Goal: Transaction & Acquisition: Download file/media

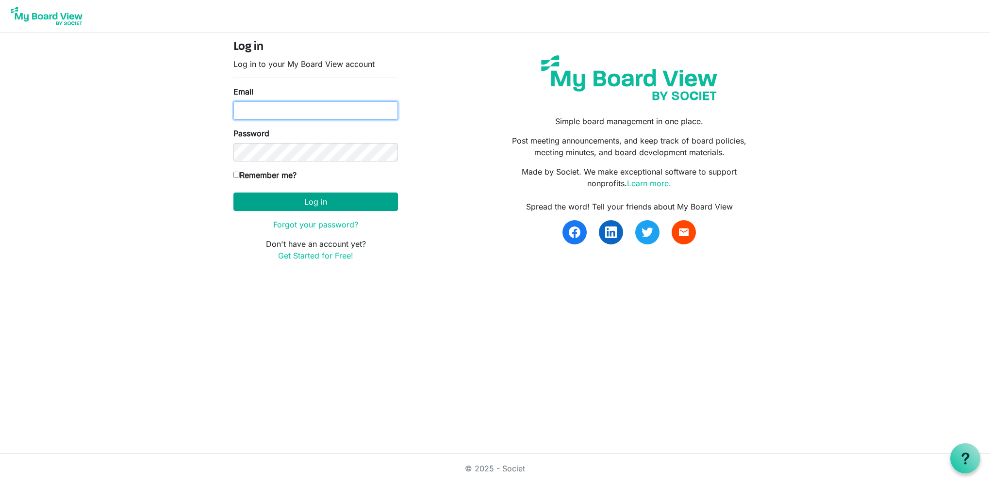
type input "[PERSON_NAME][EMAIL_ADDRESS][DOMAIN_NAME]"
click at [271, 200] on button "Log in" at bounding box center [315, 202] width 164 height 18
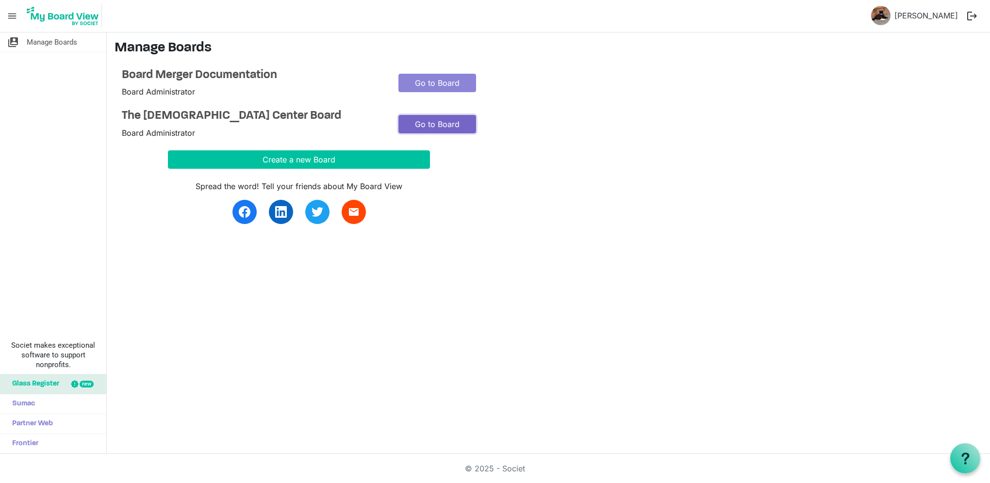
click at [438, 123] on link "Go to Board" at bounding box center [437, 124] width 78 height 18
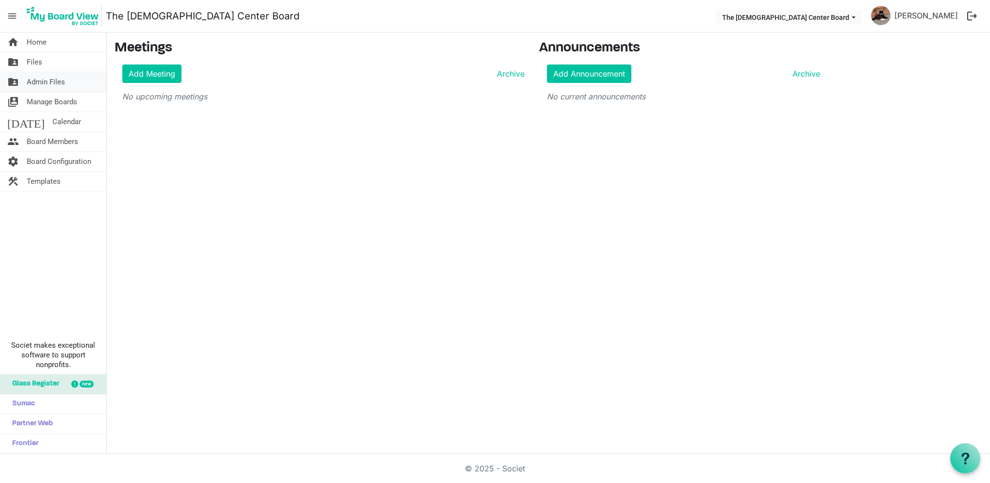
click at [35, 81] on span "Admin Files" at bounding box center [46, 81] width 38 height 19
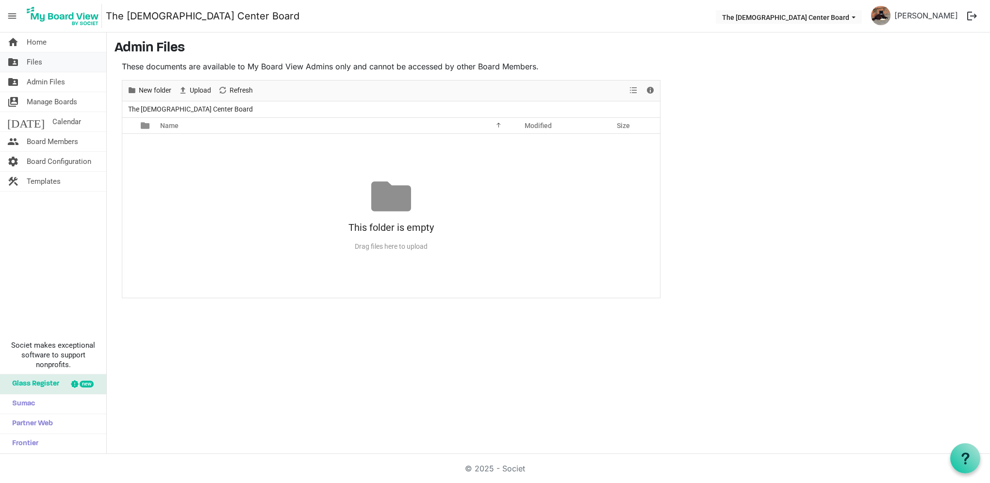
click at [36, 63] on span "Files" at bounding box center [35, 61] width 16 height 19
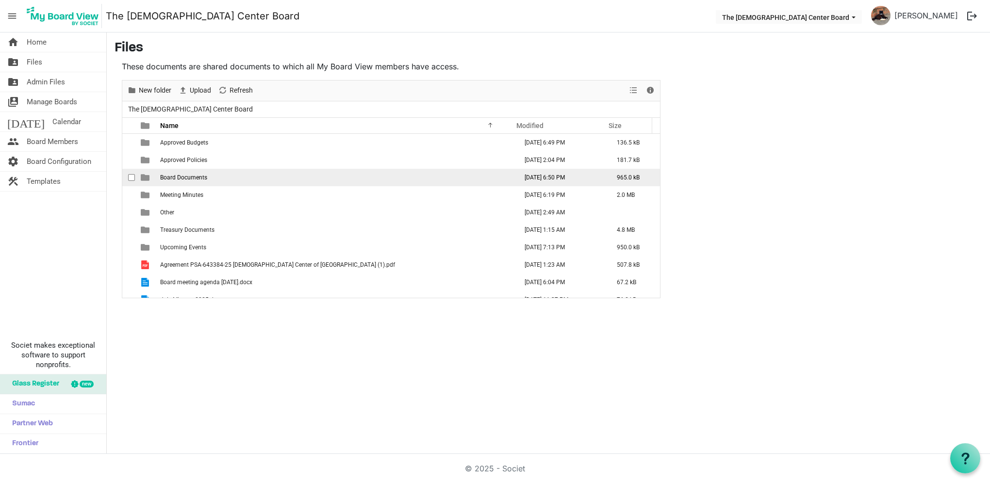
click at [170, 173] on td "Board Documents" at bounding box center [335, 177] width 357 height 17
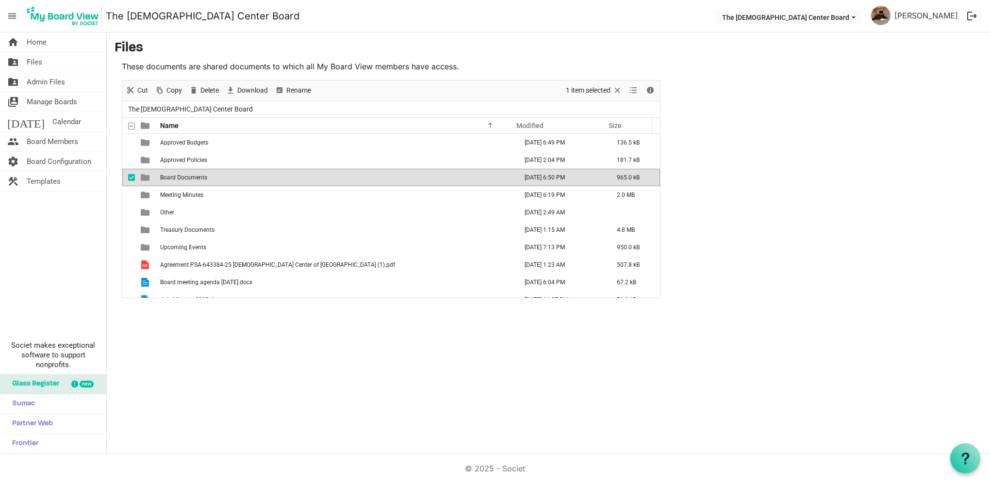
click at [170, 173] on td "Board Documents" at bounding box center [335, 177] width 357 height 17
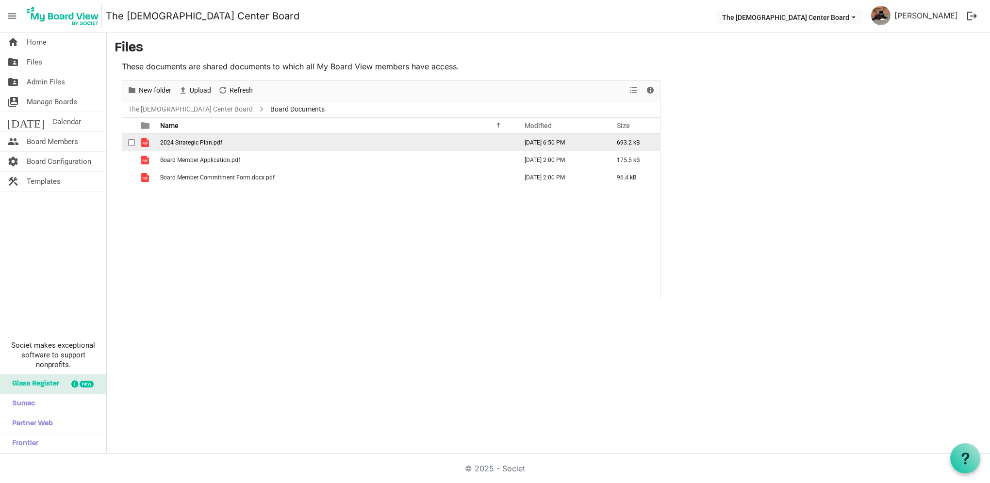
click at [129, 144] on span "checkbox" at bounding box center [131, 142] width 7 height 7
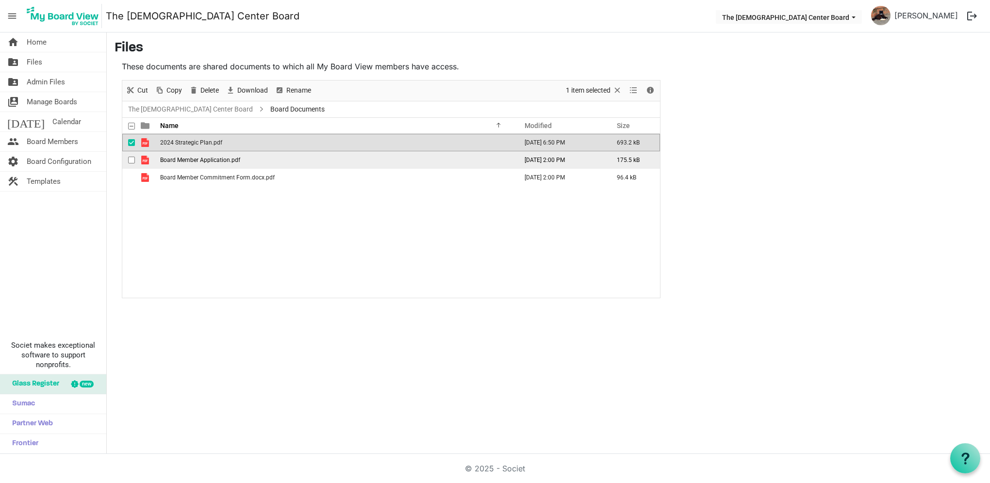
click at [131, 159] on span "checkbox" at bounding box center [131, 160] width 7 height 7
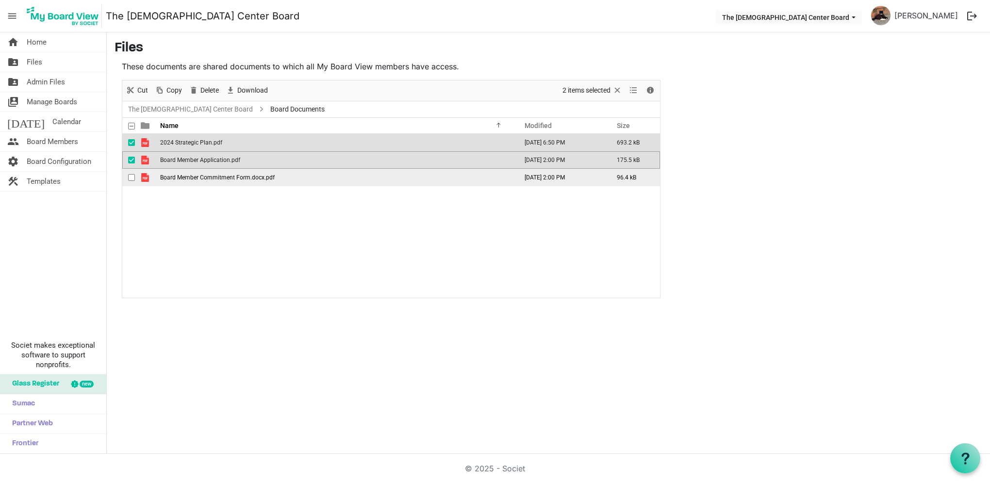
click at [131, 180] on span "checkbox" at bounding box center [131, 177] width 7 height 7
click at [236, 92] on span "Download" at bounding box center [231, 90] width 12 height 12
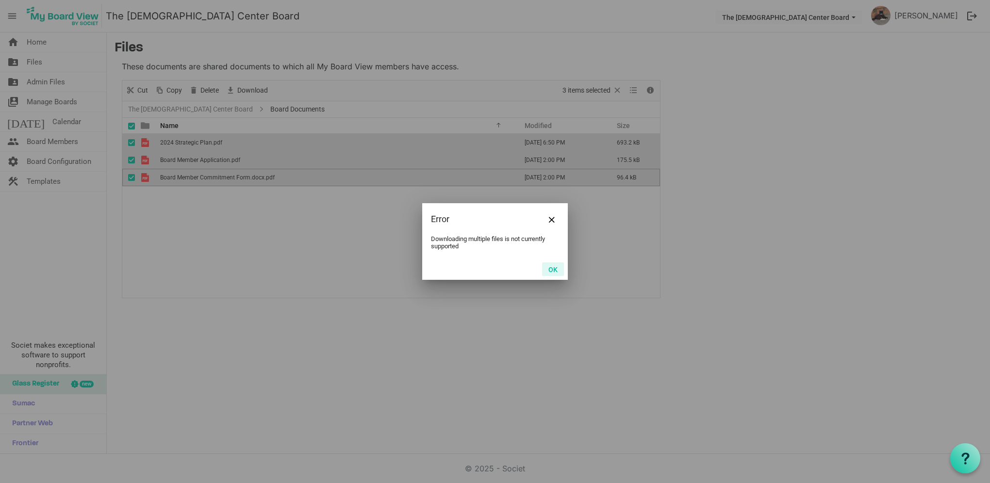
click at [546, 269] on button "OK" at bounding box center [553, 269] width 22 height 14
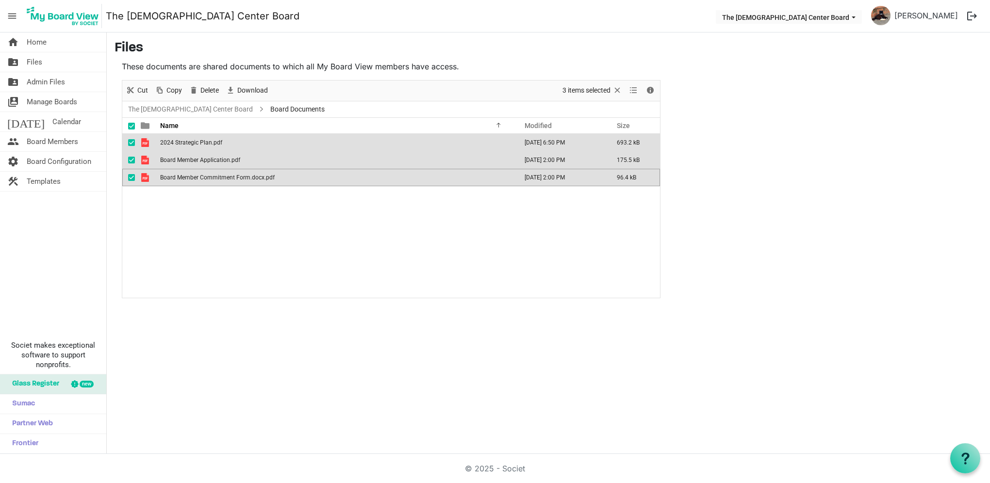
click at [133, 127] on div at bounding box center [134, 126] width 2 height 16
click at [131, 147] on div "checkbox" at bounding box center [134, 143] width 12 height 10
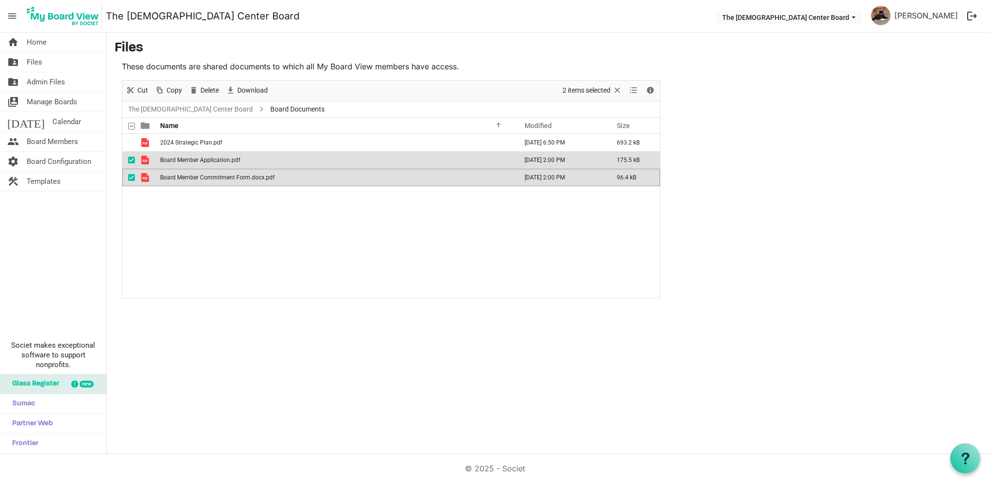
click at [132, 160] on span "checkbox" at bounding box center [131, 160] width 7 height 7
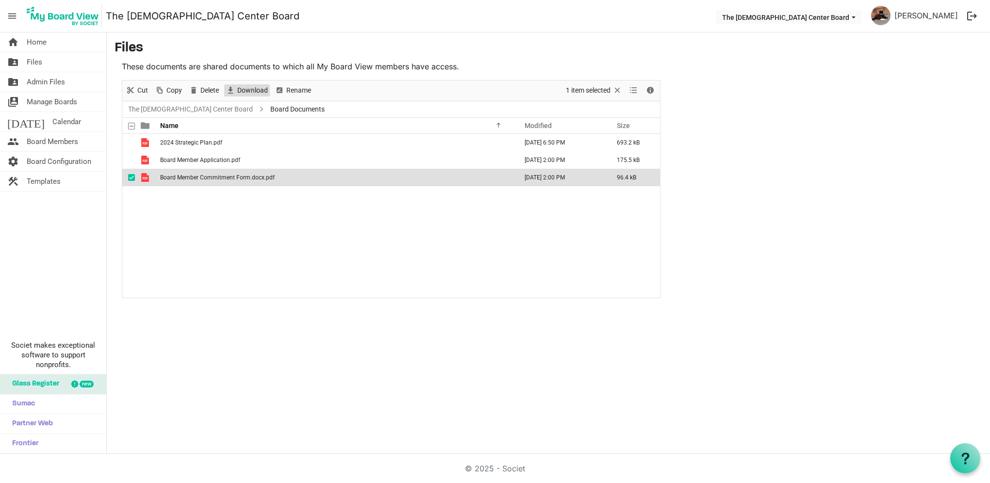
click at [247, 89] on span "Download" at bounding box center [252, 90] width 33 height 12
click at [131, 159] on span "checkbox" at bounding box center [131, 160] width 7 height 7
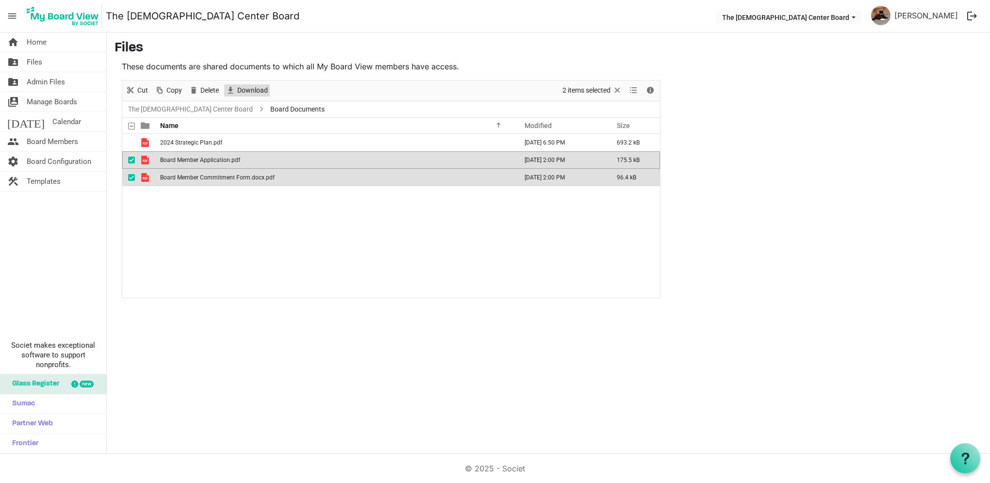
click at [266, 91] on span "Download" at bounding box center [252, 90] width 33 height 12
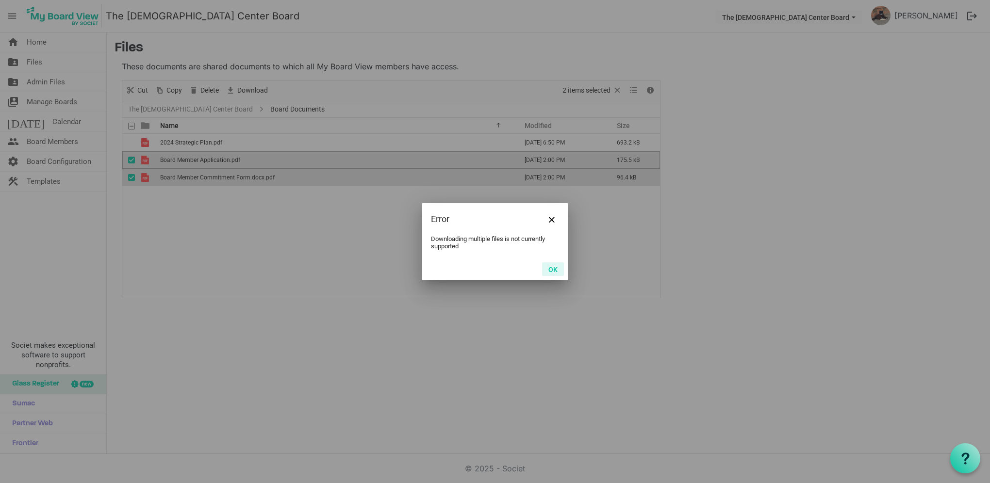
click at [558, 276] on button "OK" at bounding box center [553, 269] width 22 height 14
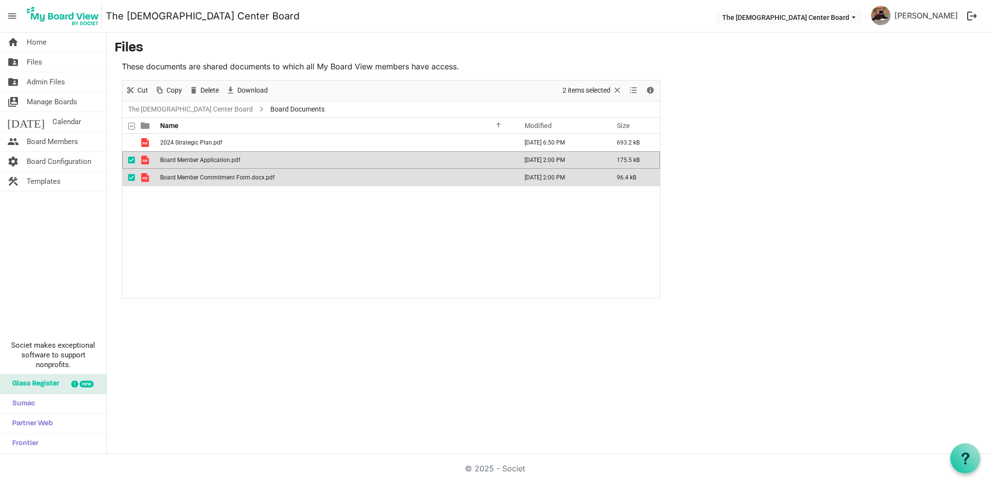
click at [130, 174] on span "checkbox" at bounding box center [131, 177] width 7 height 7
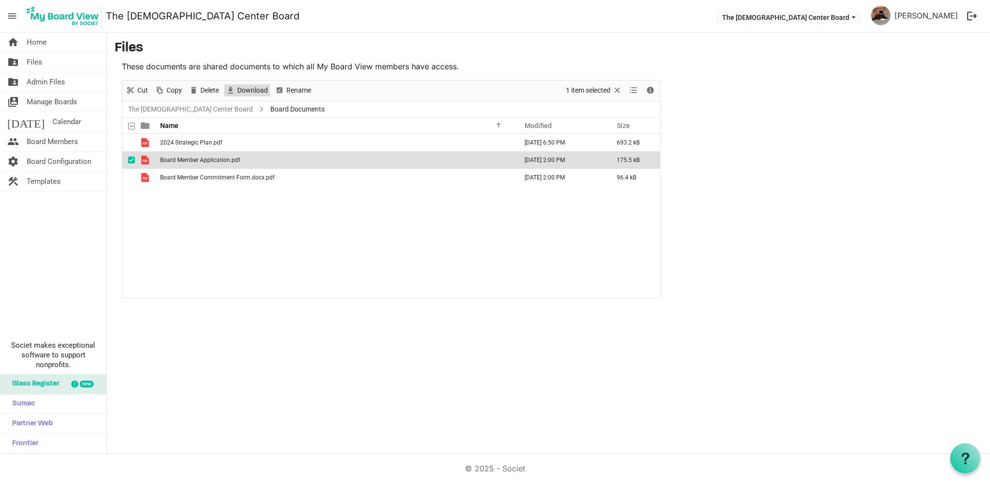
click at [243, 92] on span "Download" at bounding box center [252, 90] width 33 height 12
click at [128, 160] on td "checkbox" at bounding box center [128, 159] width 13 height 17
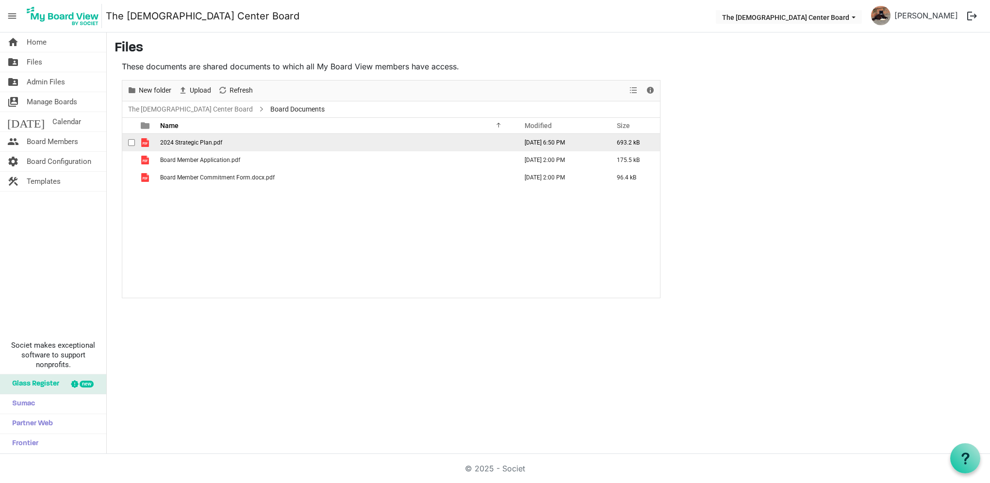
click at [133, 140] on span "checkbox" at bounding box center [131, 142] width 7 height 7
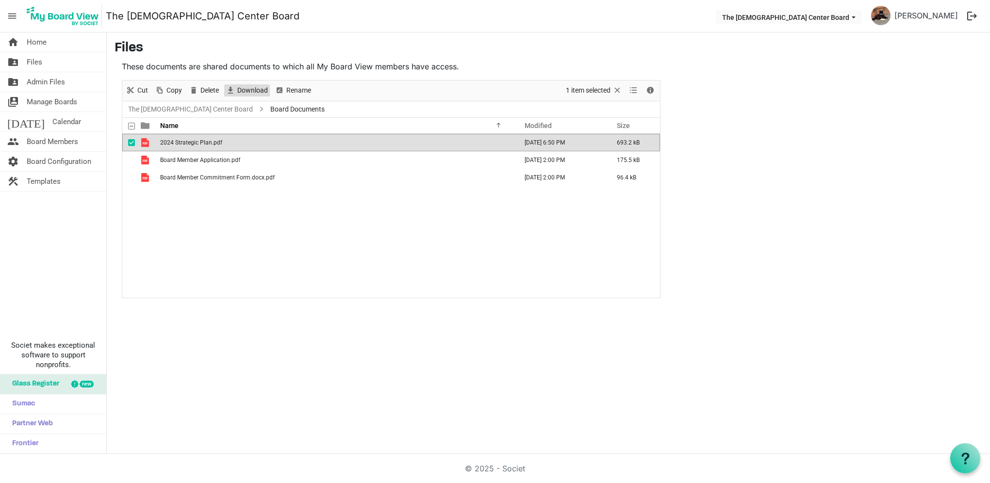
click at [245, 93] on span "Download" at bounding box center [252, 90] width 33 height 12
click at [182, 108] on link "The LGBT Center Board" at bounding box center [190, 109] width 129 height 12
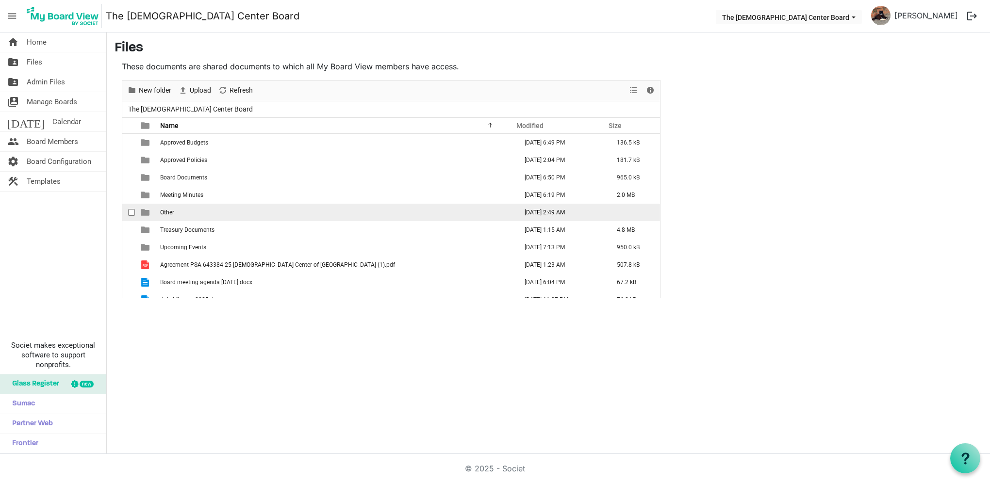
click at [179, 209] on td "Other" at bounding box center [335, 212] width 357 height 17
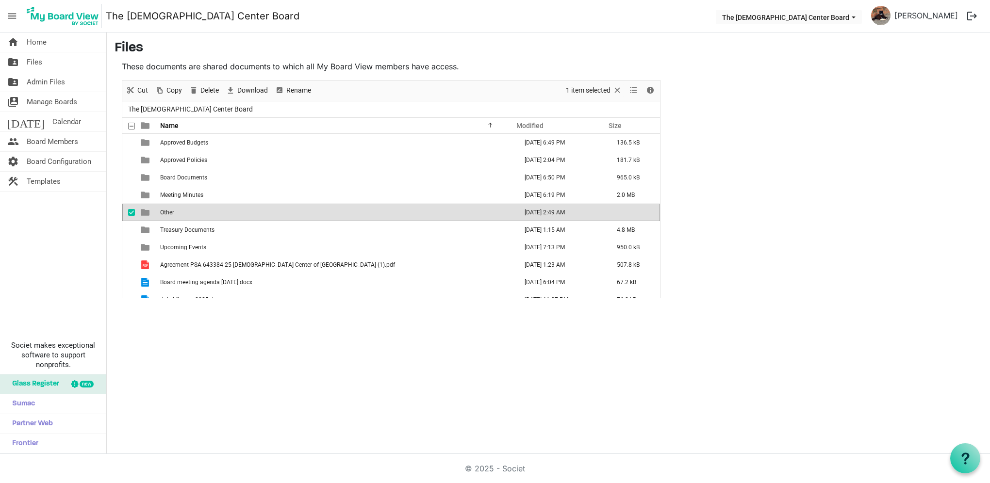
click at [179, 209] on td "Other" at bounding box center [335, 212] width 357 height 17
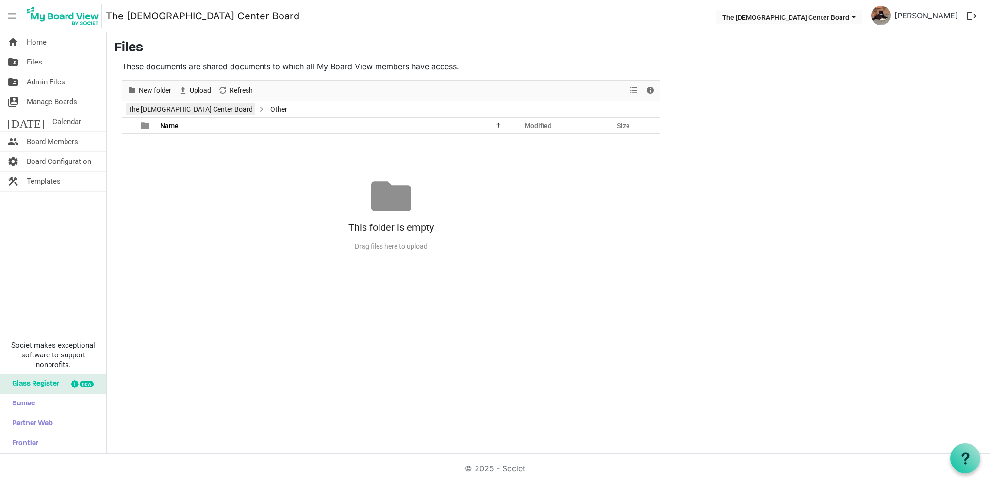
click at [189, 107] on link "The LGBT Center Board" at bounding box center [190, 109] width 129 height 12
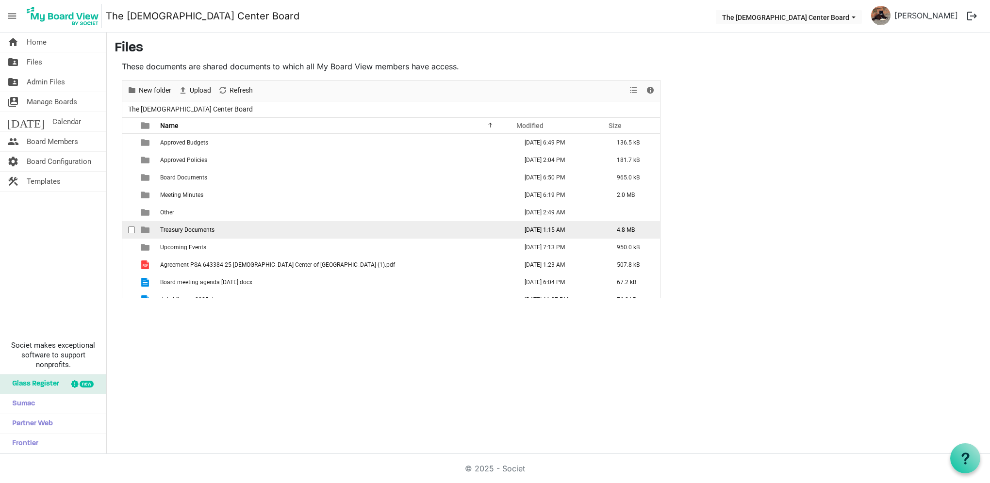
click at [188, 227] on span "Treasury Documents" at bounding box center [187, 230] width 54 height 7
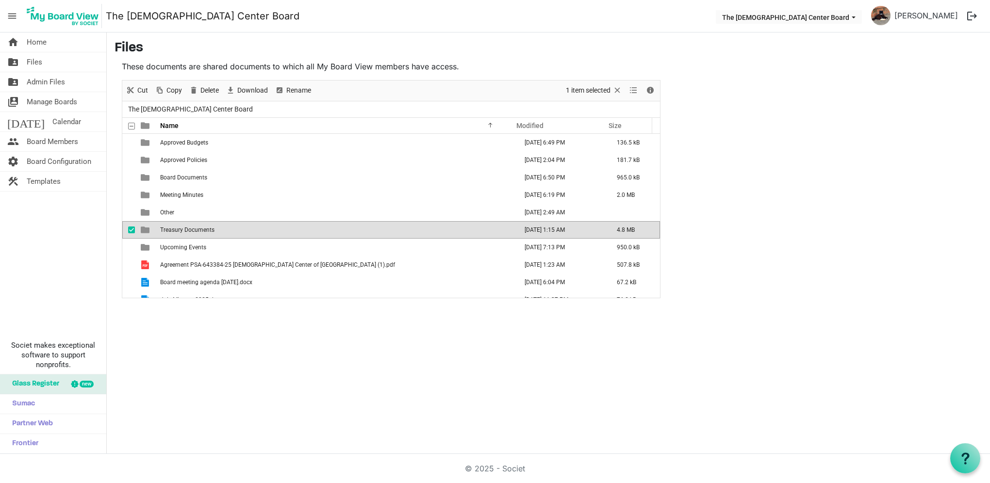
click at [188, 227] on span "Treasury Documents" at bounding box center [187, 230] width 54 height 7
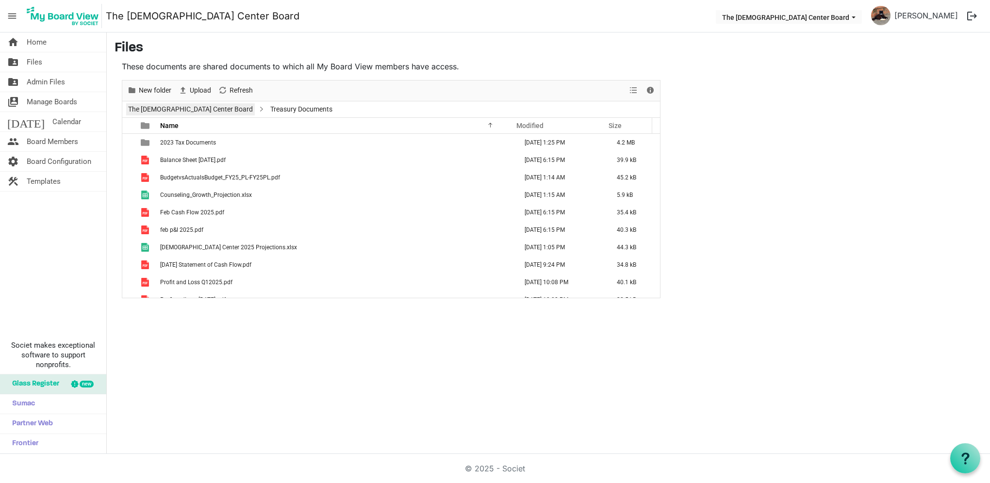
click at [192, 109] on link "The LGBT Center Board" at bounding box center [190, 109] width 129 height 12
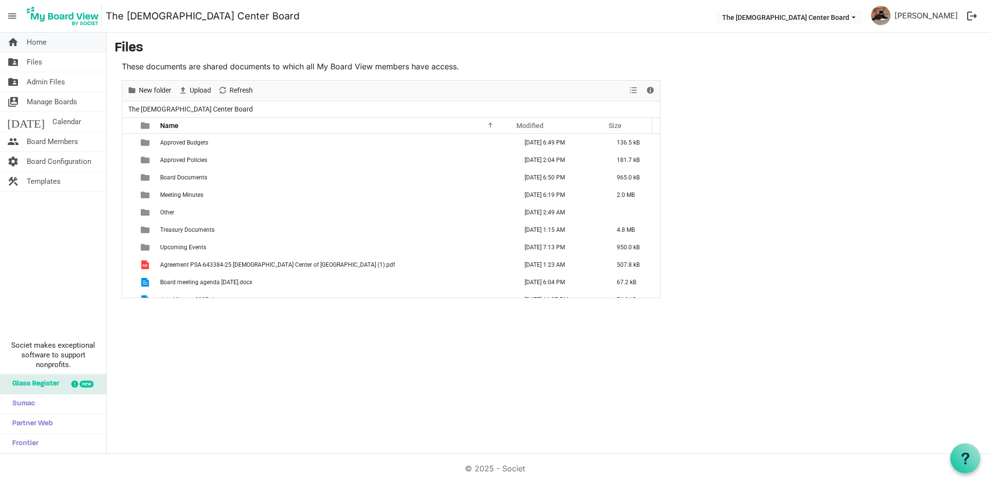
click at [40, 48] on span "Home" at bounding box center [37, 42] width 20 height 19
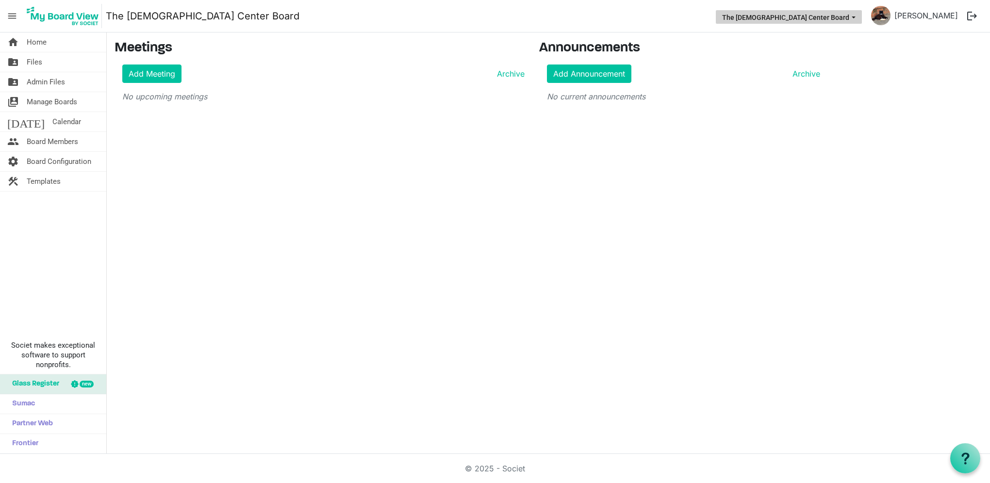
click at [858, 17] on span "The LGBT Center Board dropdownbutton" at bounding box center [853, 18] width 9 height 4
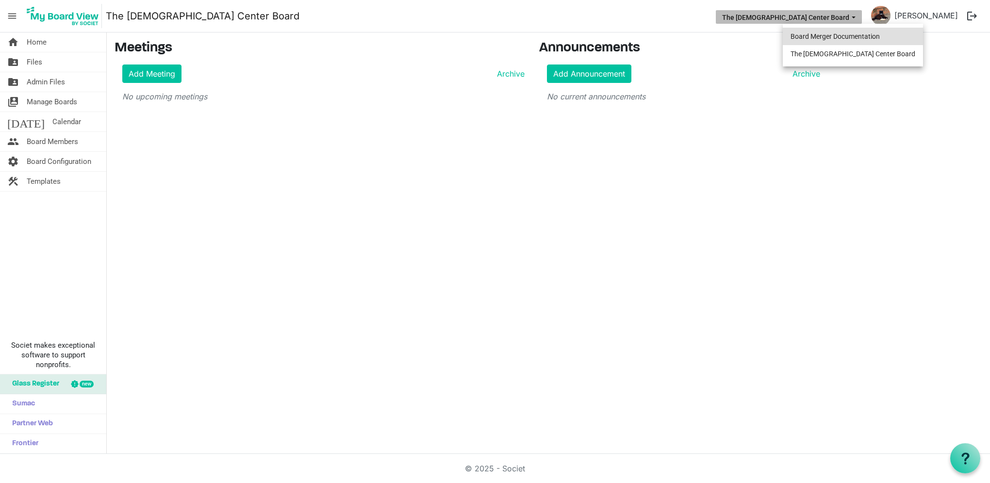
click at [822, 36] on li "Board Merger Documentation" at bounding box center [853, 36] width 140 height 17
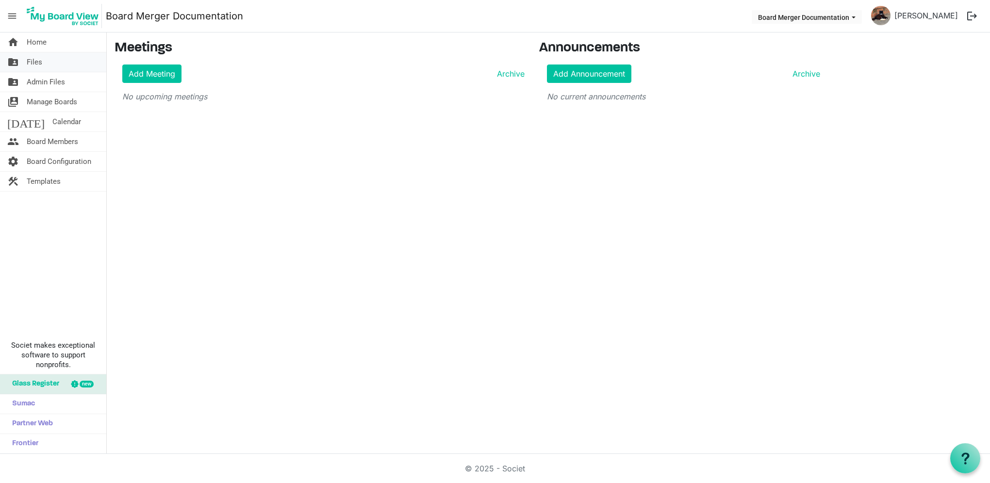
click at [47, 60] on link "folder_shared Files" at bounding box center [53, 61] width 106 height 19
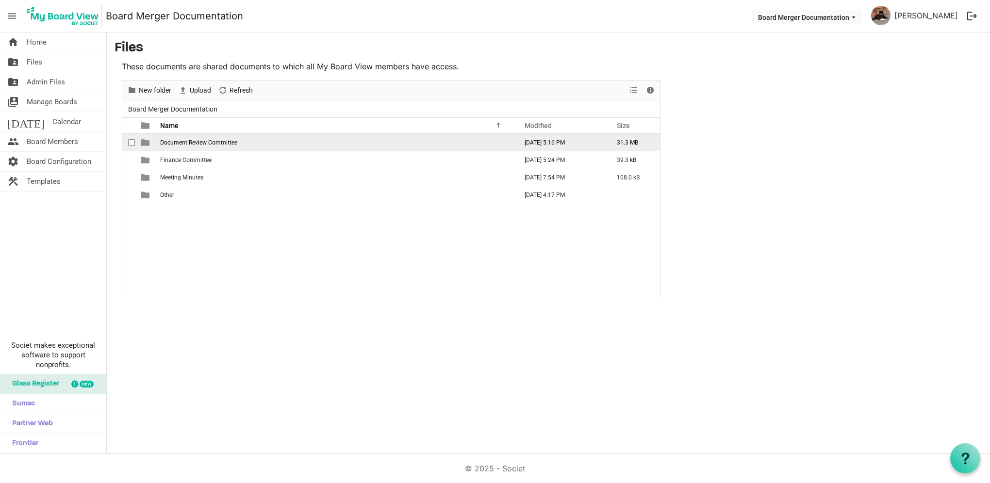
click at [186, 144] on span "Document Review Committee" at bounding box center [198, 142] width 77 height 7
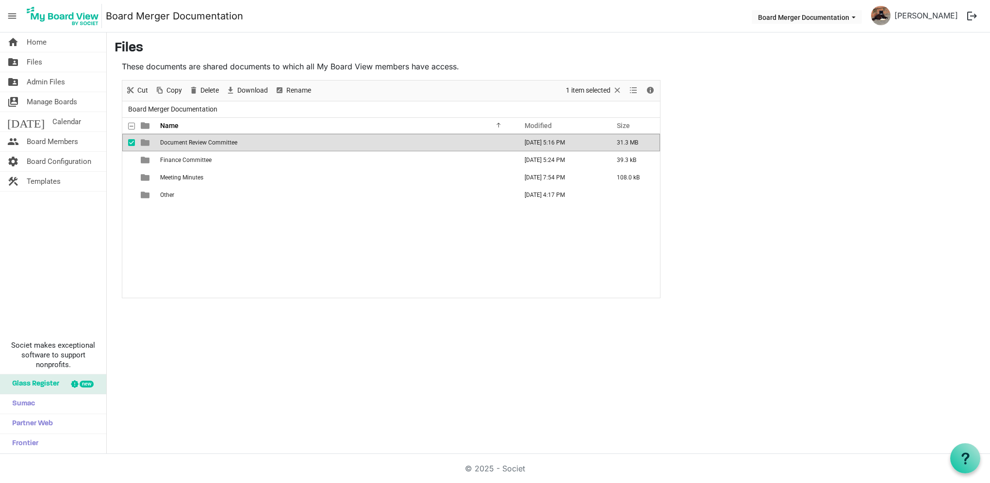
click at [187, 144] on span "Document Review Committee" at bounding box center [198, 142] width 77 height 7
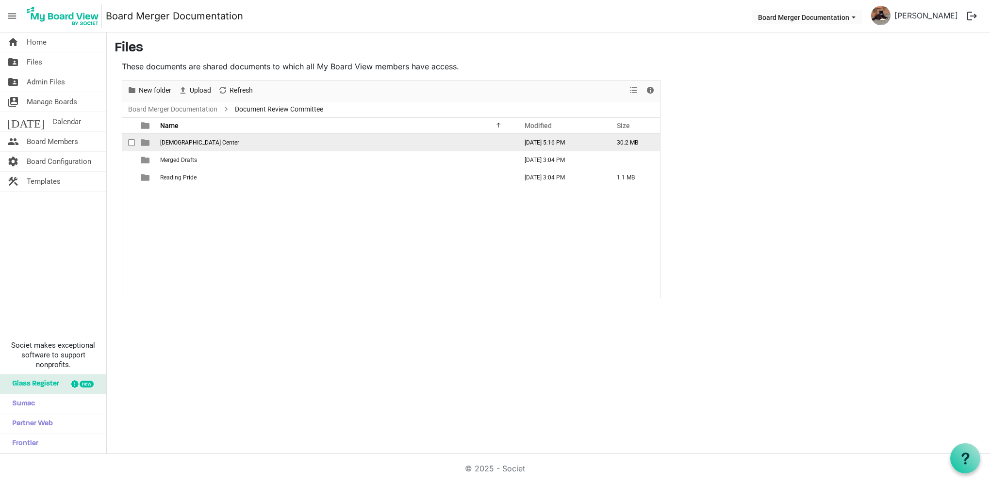
click at [180, 144] on span "[DEMOGRAPHIC_DATA] Center" at bounding box center [199, 142] width 79 height 7
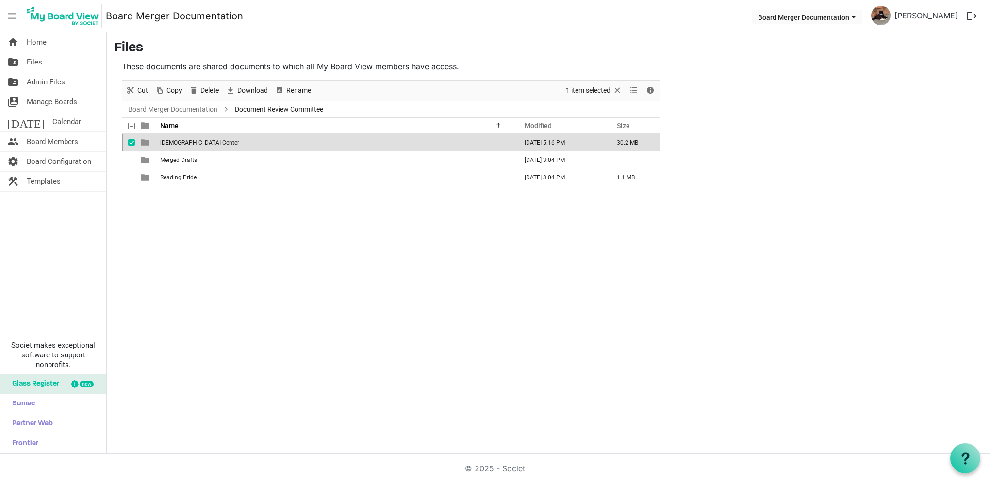
click at [180, 144] on span "[DEMOGRAPHIC_DATA] Center" at bounding box center [199, 142] width 79 height 7
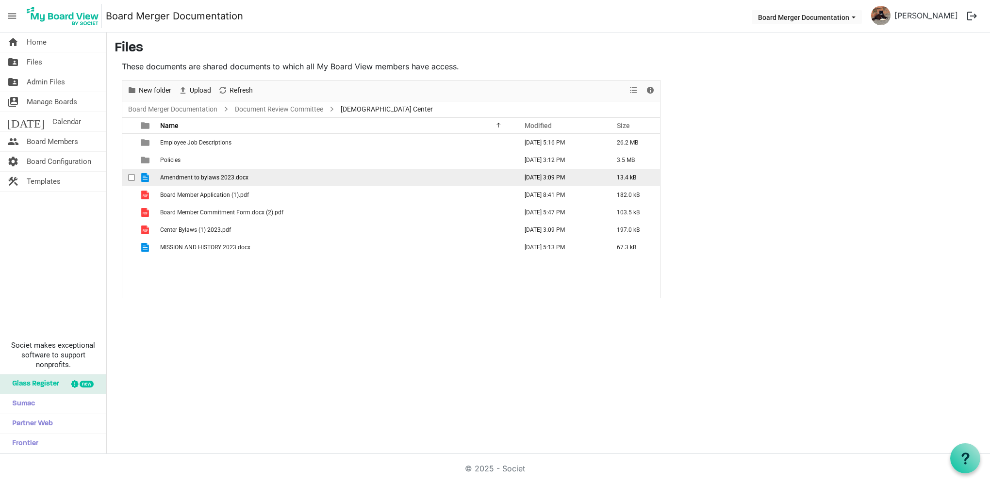
click at [130, 175] on span "checkbox" at bounding box center [131, 177] width 7 height 7
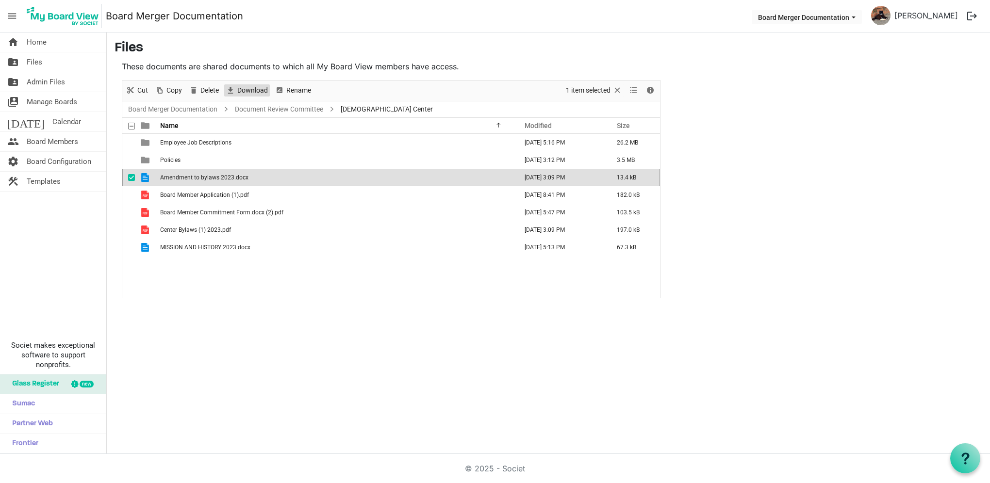
drag, startPoint x: 237, startPoint y: 90, endPoint x: 242, endPoint y: 92, distance: 5.0
click at [239, 91] on span "Download" at bounding box center [252, 90] width 33 height 12
click at [130, 180] on span "checkbox" at bounding box center [131, 177] width 7 height 7
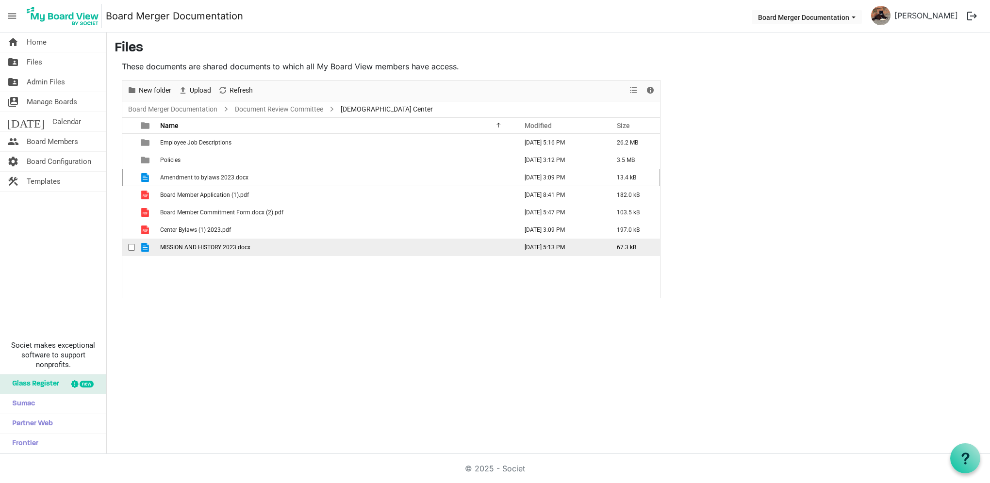
click at [131, 249] on span "checkbox" at bounding box center [131, 247] width 7 height 7
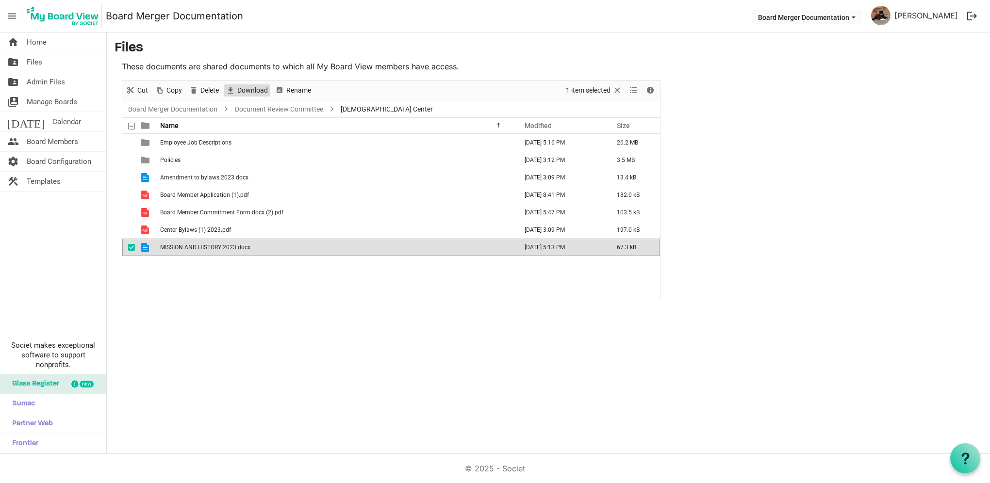
click at [265, 89] on span "Download" at bounding box center [252, 90] width 33 height 12
